Goal: Task Accomplishment & Management: Use online tool/utility

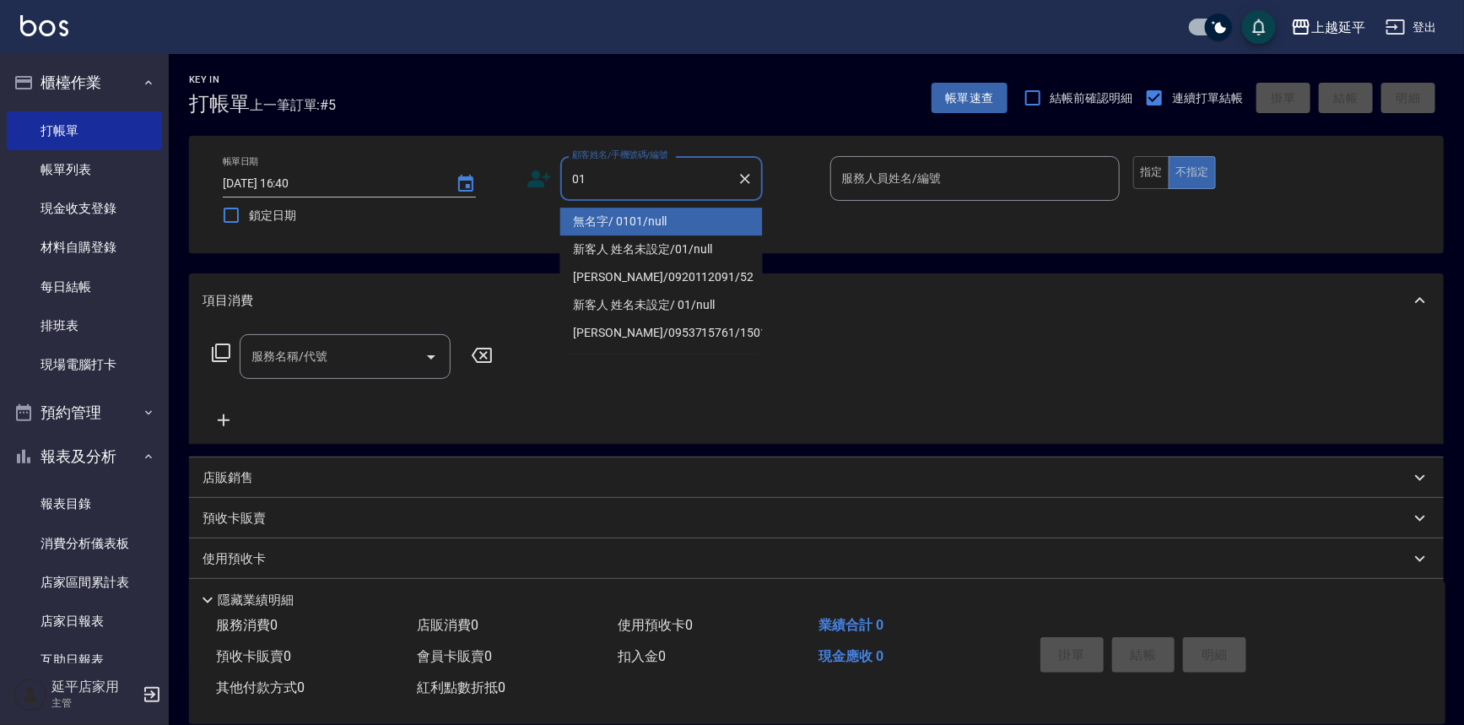
click at [704, 210] on li "無名字/ 0101/null" at bounding box center [661, 222] width 202 height 28
type input "無名字/ 0101/null"
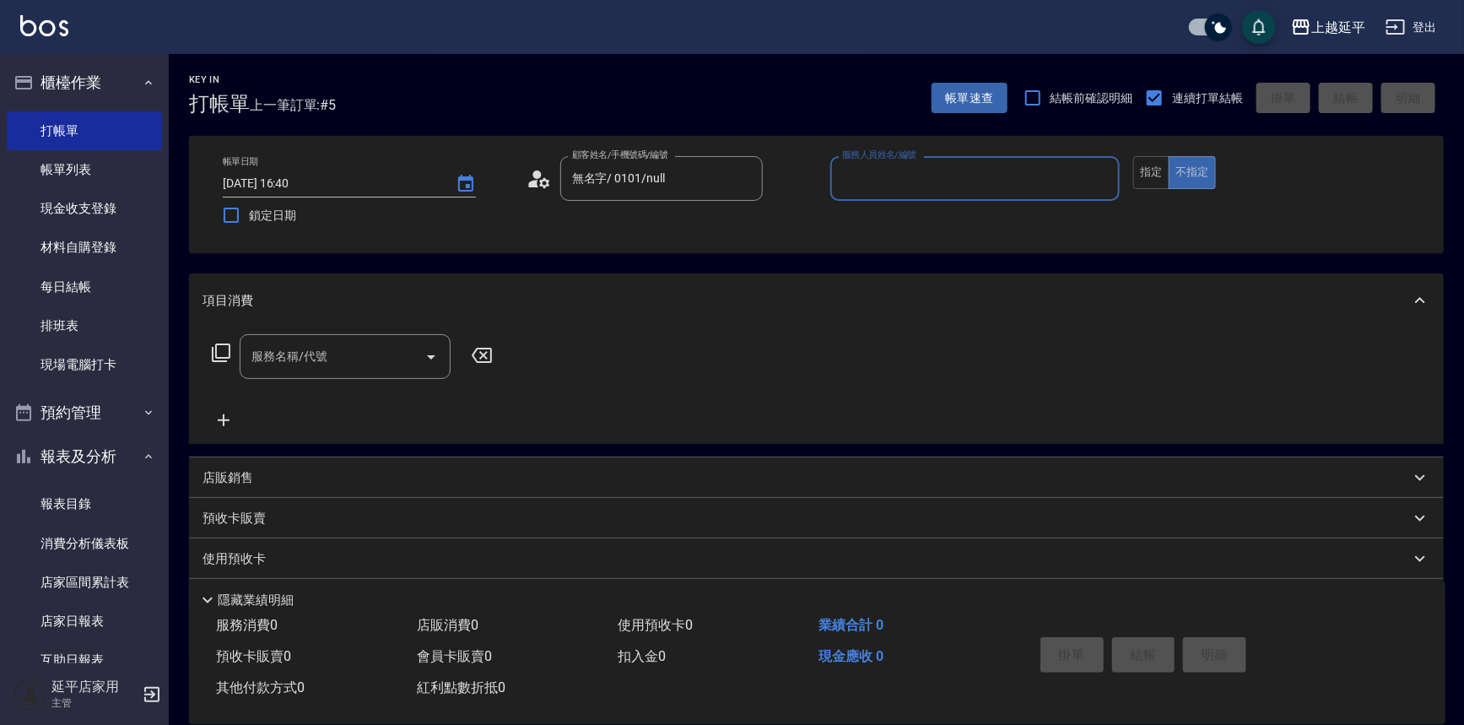
click at [869, 181] on input "服務人員姓名/編號" at bounding box center [975, 179] width 275 height 30
click at [878, 228] on div "[PERSON_NAME] -4" at bounding box center [975, 222] width 290 height 28
type input "[PERSON_NAME]-4"
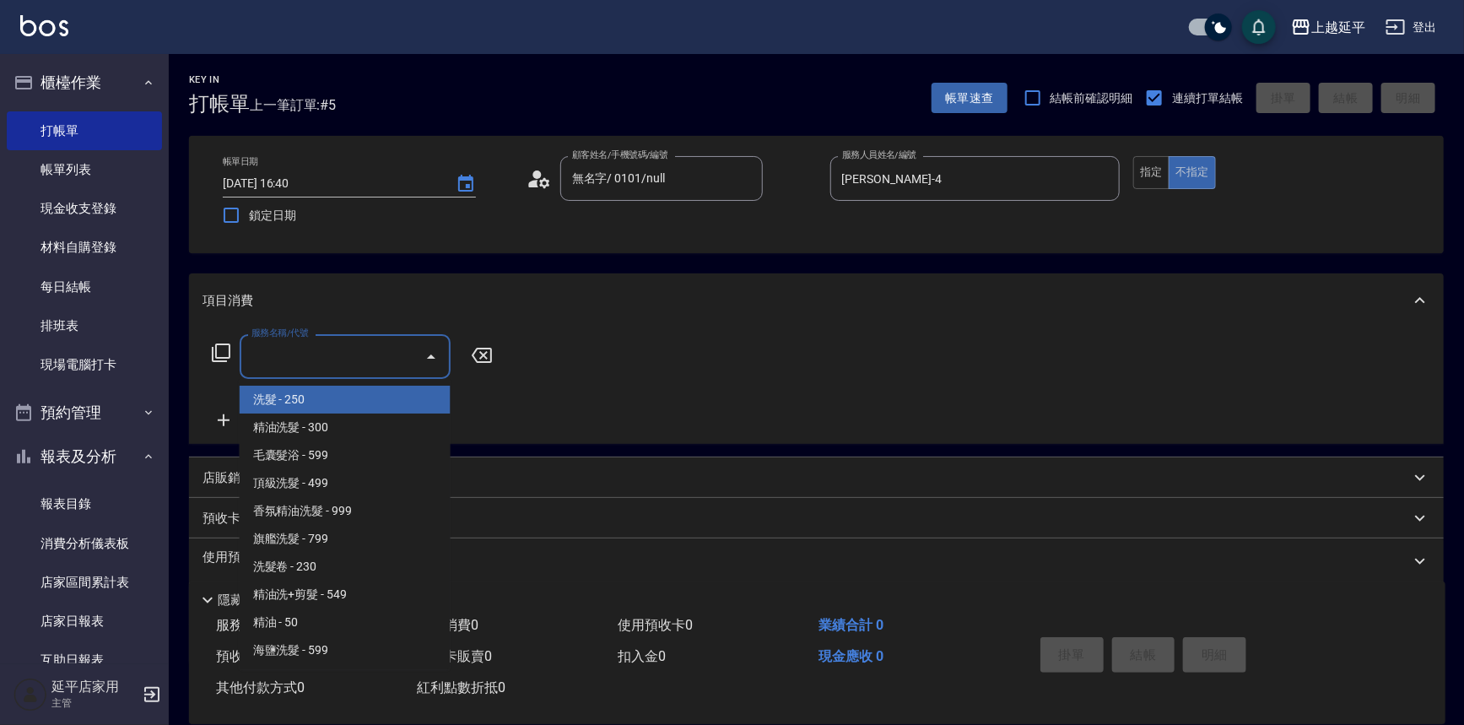
click at [294, 353] on div "服務名稱/代號 服務名稱/代號" at bounding box center [345, 356] width 211 height 45
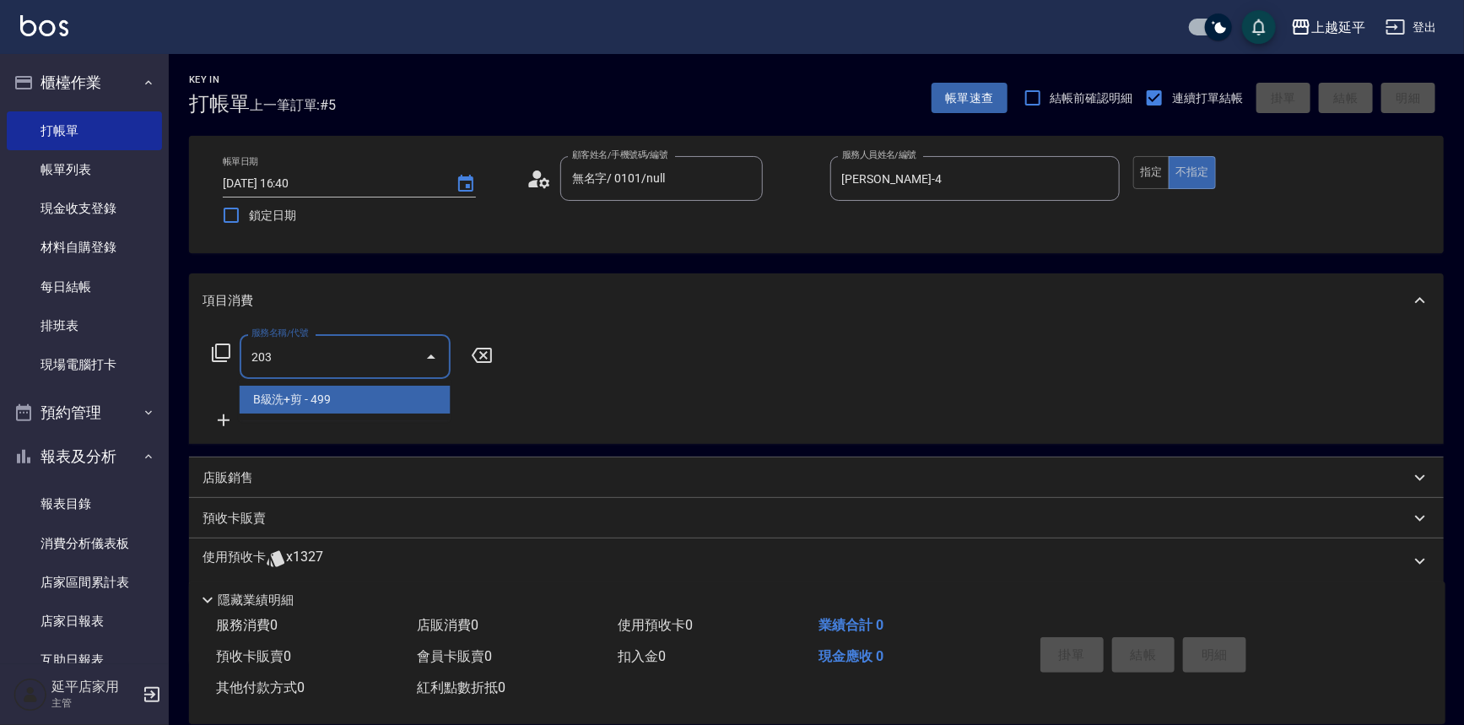
click at [337, 397] on span "B級洗+剪 - 499" at bounding box center [345, 399] width 211 height 28
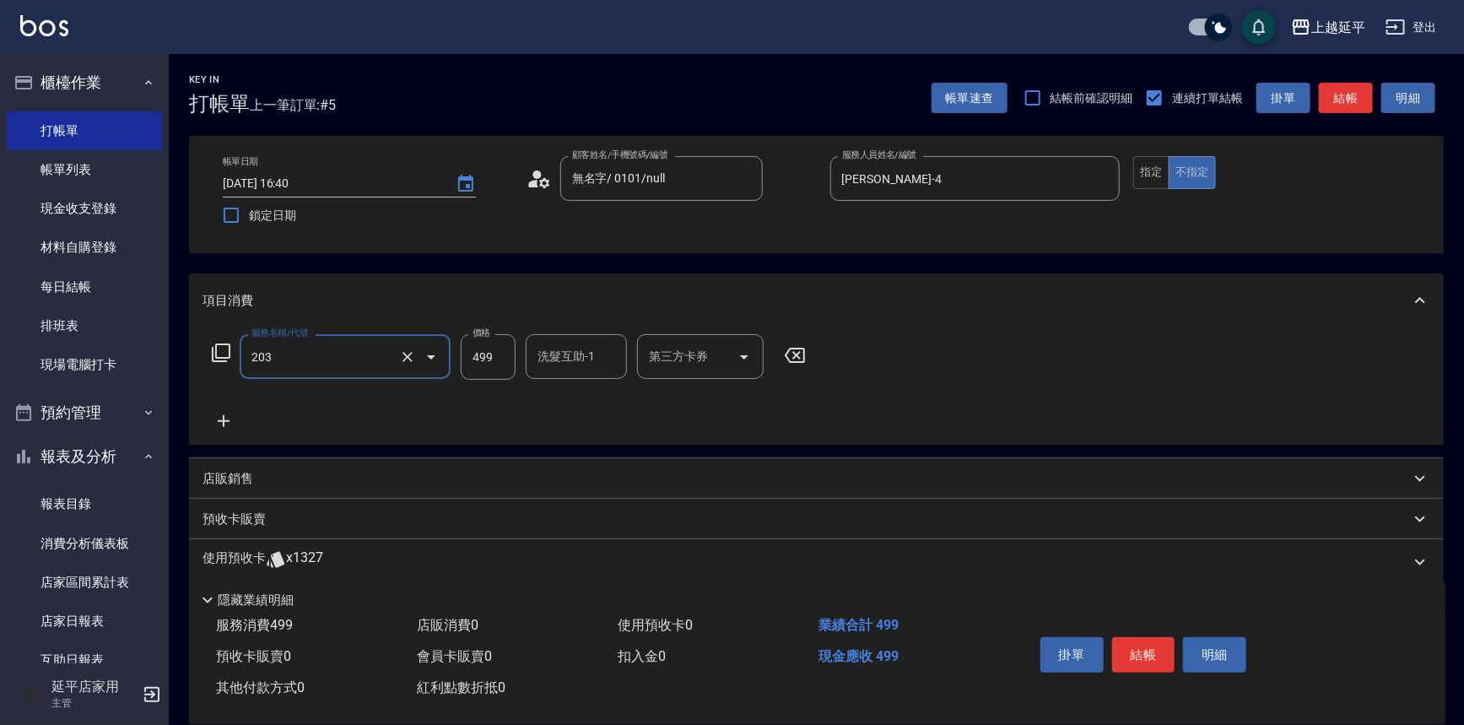
type input "B級洗+剪(203)"
click at [220, 420] on icon at bounding box center [224, 421] width 12 height 12
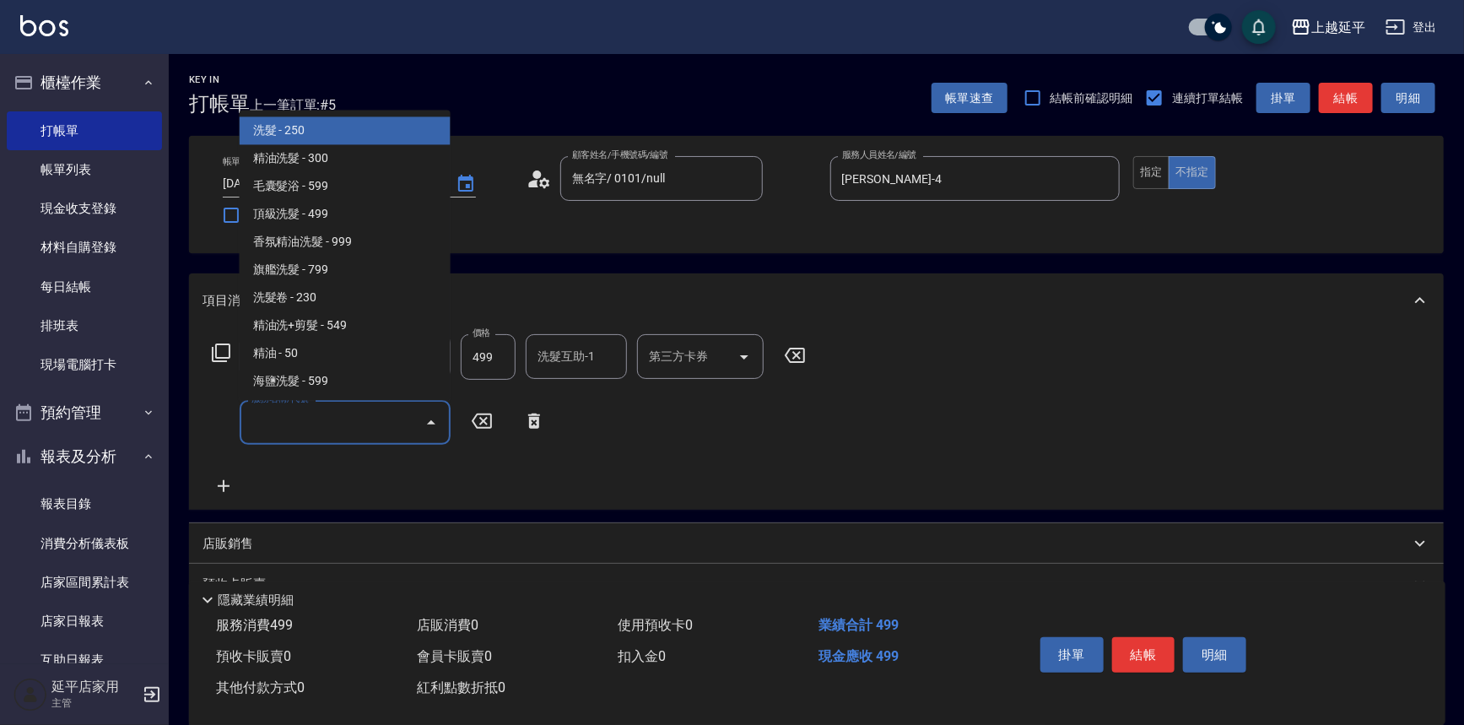
click at [312, 425] on input "服務名稱/代號" at bounding box center [332, 422] width 170 height 30
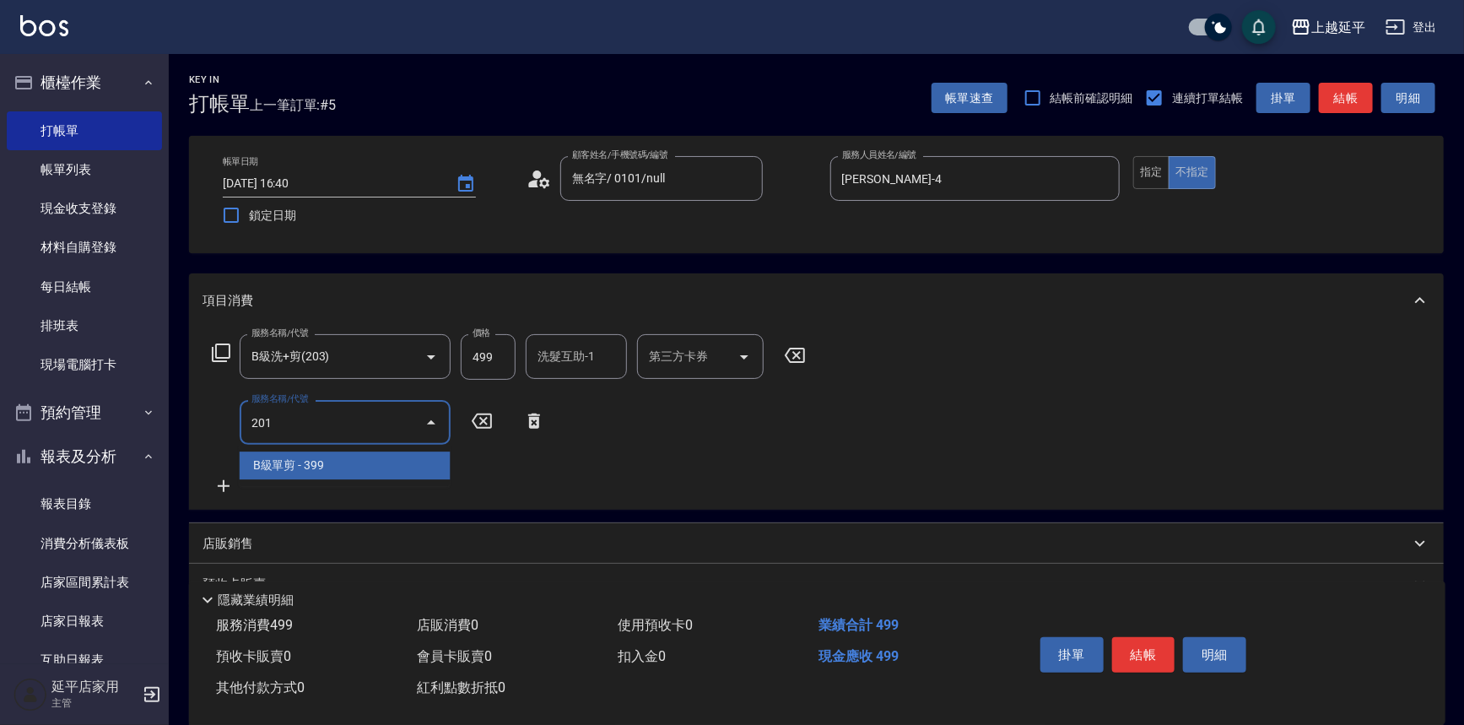
click at [302, 460] on span "B級單剪 - 399" at bounding box center [345, 465] width 211 height 28
type input "B級單剪(201)"
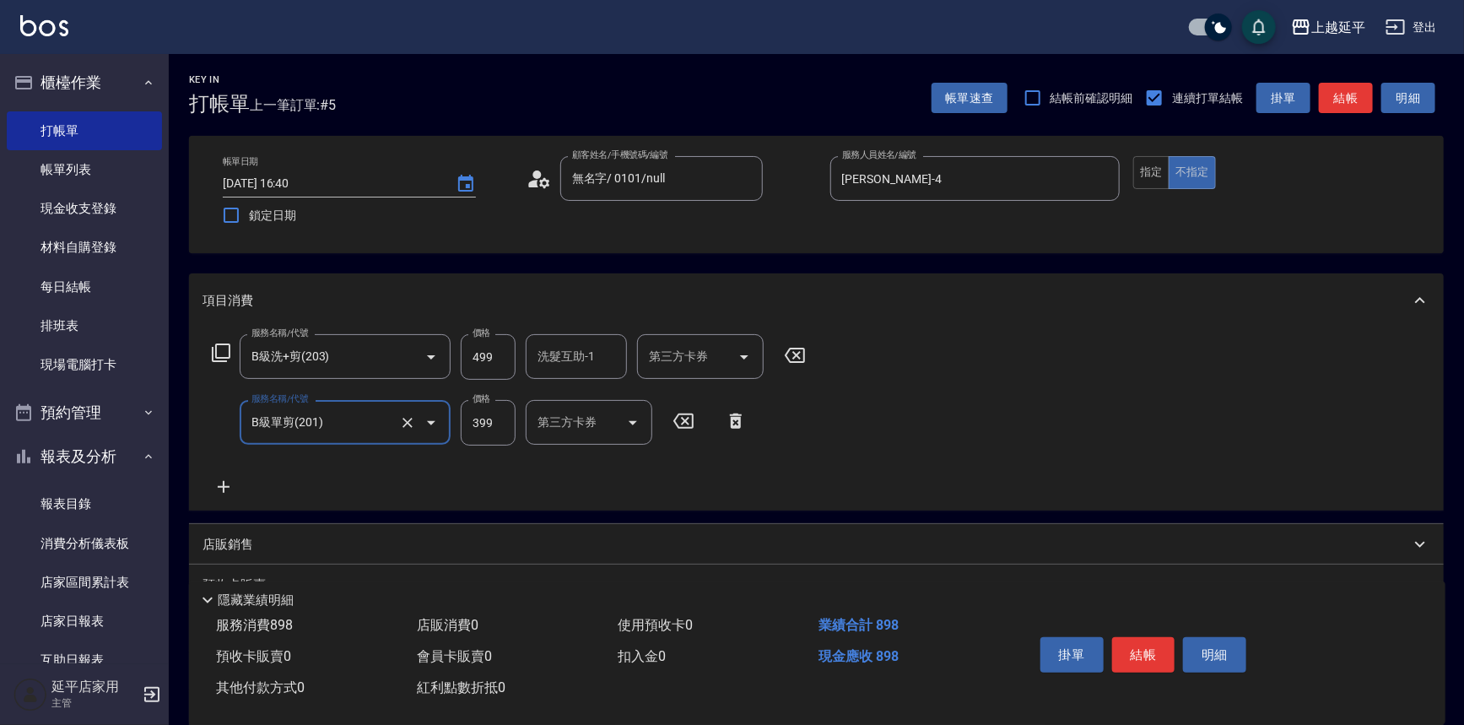
click at [227, 484] on icon at bounding box center [223, 487] width 42 height 20
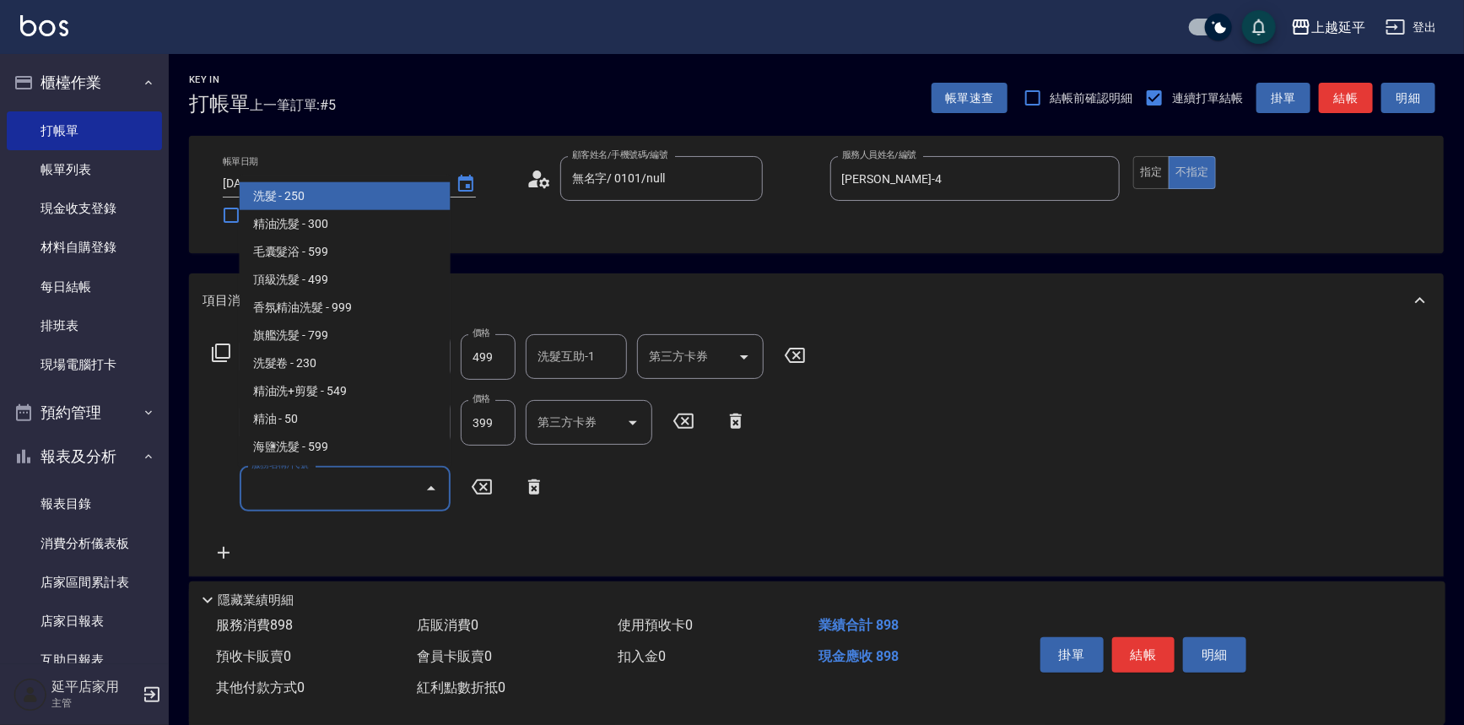
click at [321, 486] on input "服務名稱/代號" at bounding box center [332, 488] width 170 height 30
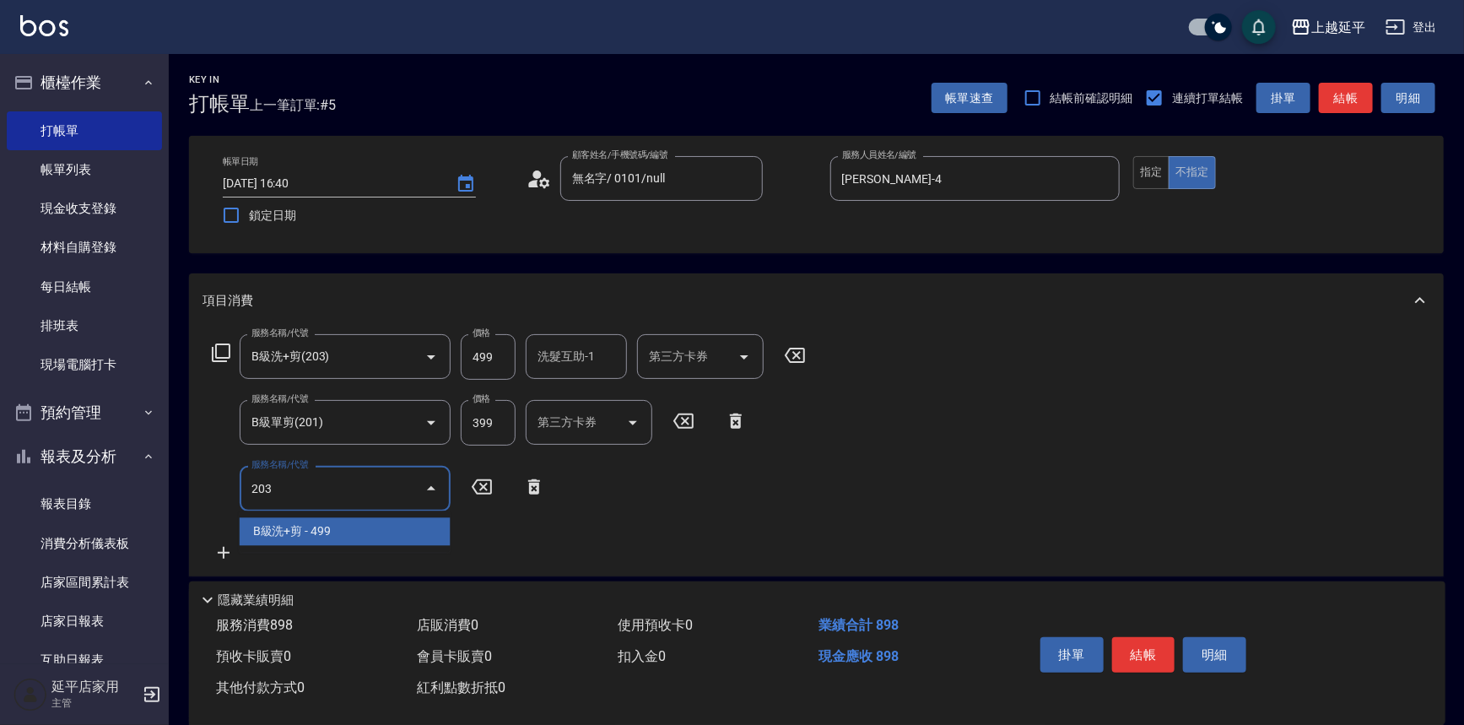
click at [331, 527] on span "B級洗+剪 - 499" at bounding box center [345, 531] width 211 height 28
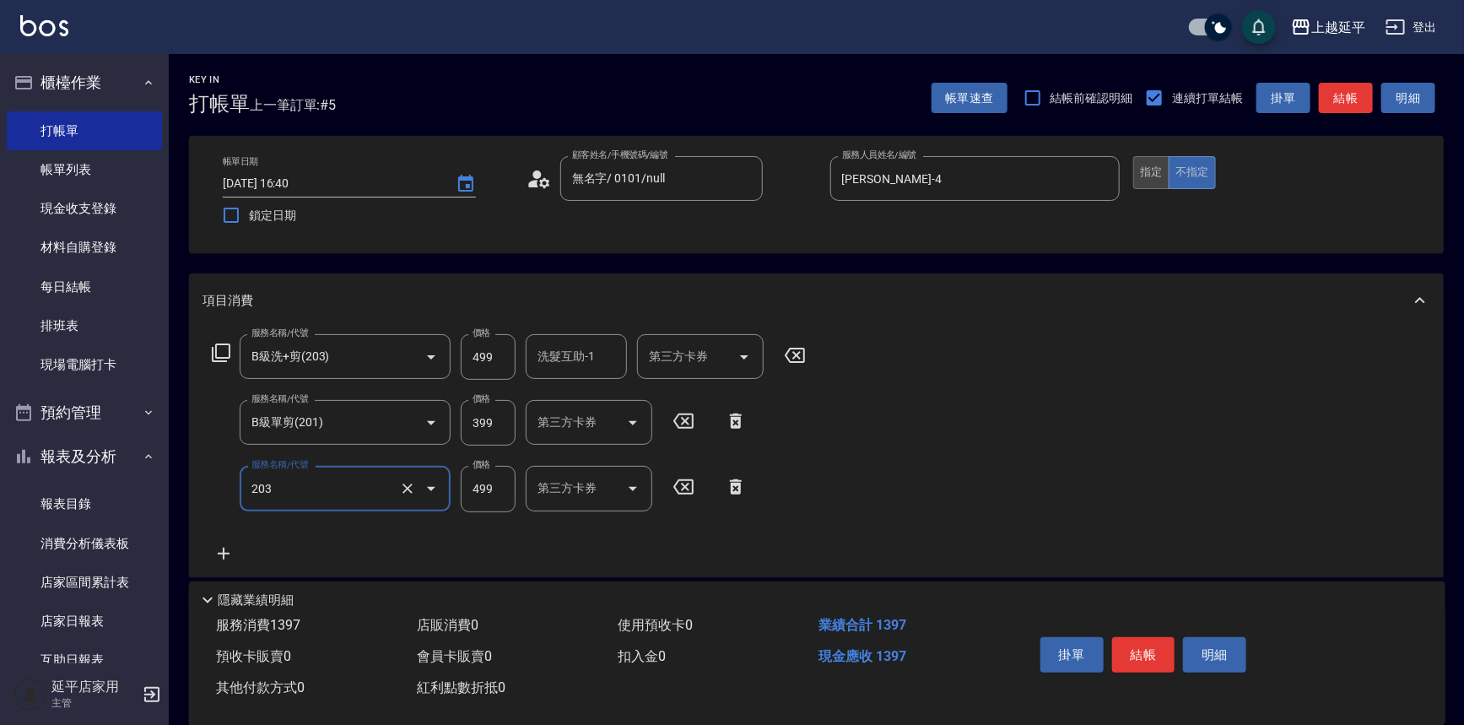
type input "B級洗+剪(203)"
click at [1159, 184] on button "指定" at bounding box center [1151, 172] width 36 height 33
click at [222, 561] on icon at bounding box center [223, 553] width 42 height 20
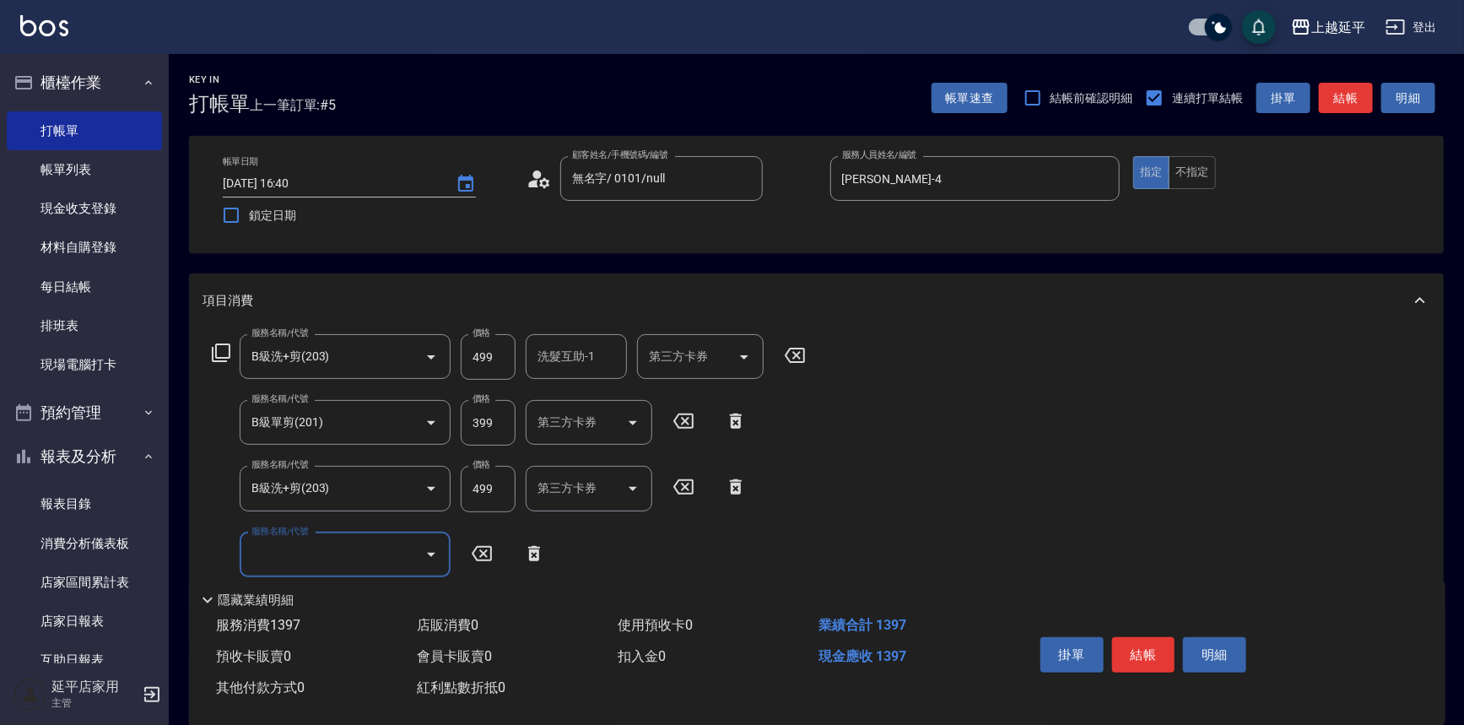
click at [290, 548] on input "服務名稱/代號" at bounding box center [332, 555] width 170 height 30
click at [320, 590] on span "B級單剪 - 399" at bounding box center [345, 598] width 211 height 28
type input "B級單剪(201)"
click at [1354, 105] on button "結帳" at bounding box center [1345, 98] width 54 height 31
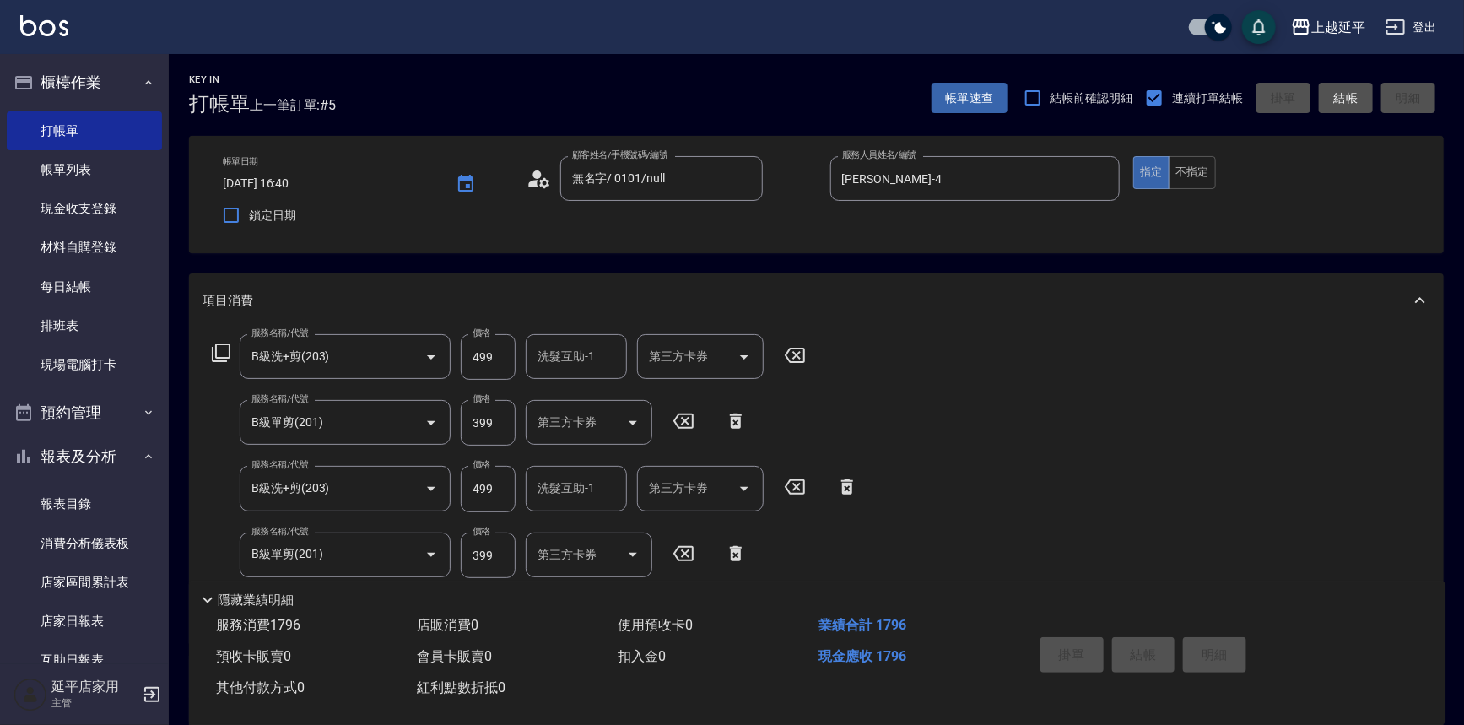
type input "[DATE] 17:38"
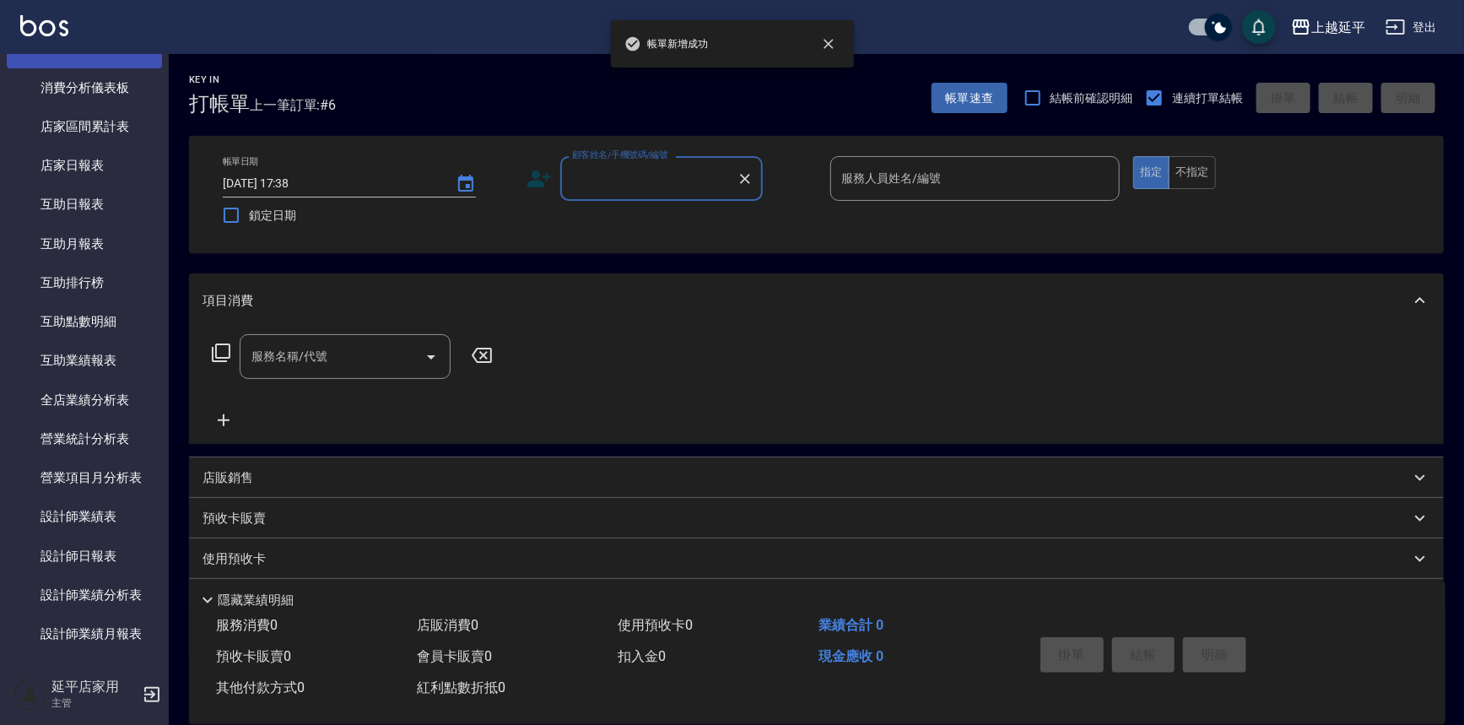
scroll to position [460, 0]
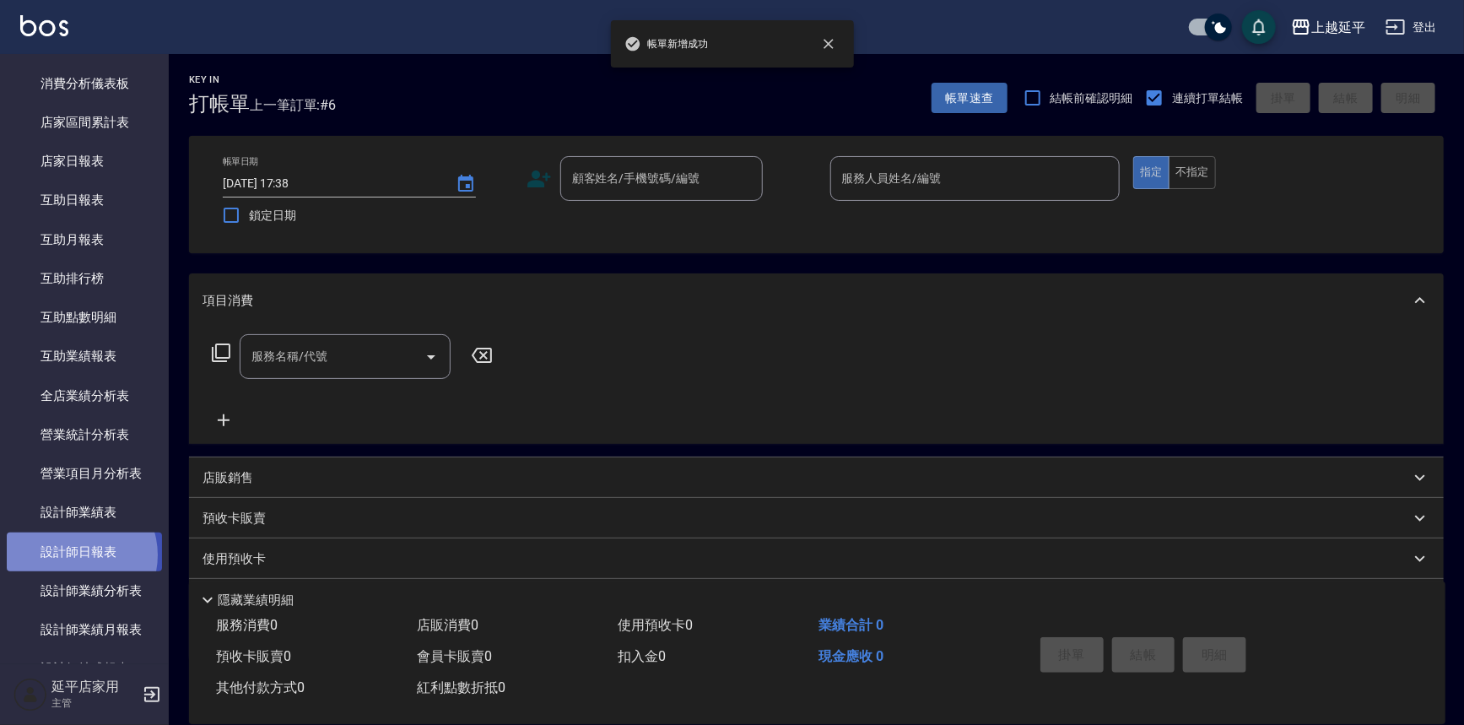
click at [73, 554] on link "設計師日報表" at bounding box center [84, 551] width 155 height 39
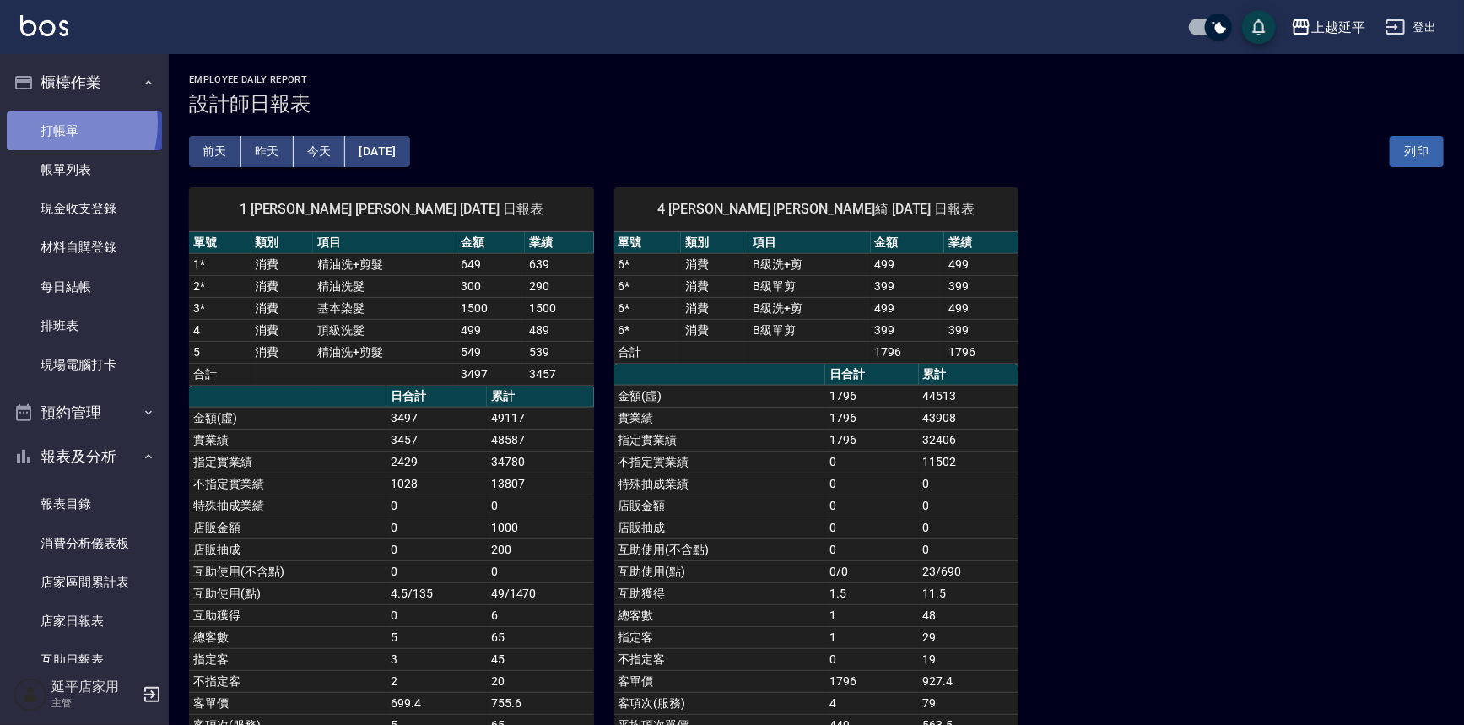
click at [50, 123] on link "打帳單" at bounding box center [84, 130] width 155 height 39
